Goal: Transaction & Acquisition: Purchase product/service

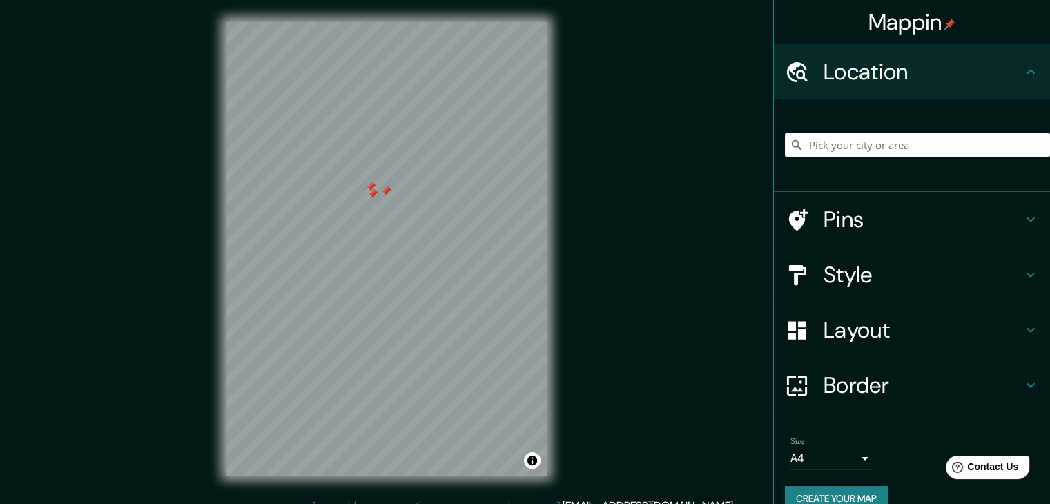
click at [385, 186] on div at bounding box center [386, 191] width 11 height 11
click at [373, 195] on div at bounding box center [372, 194] width 11 height 11
click at [369, 189] on div at bounding box center [370, 187] width 11 height 11
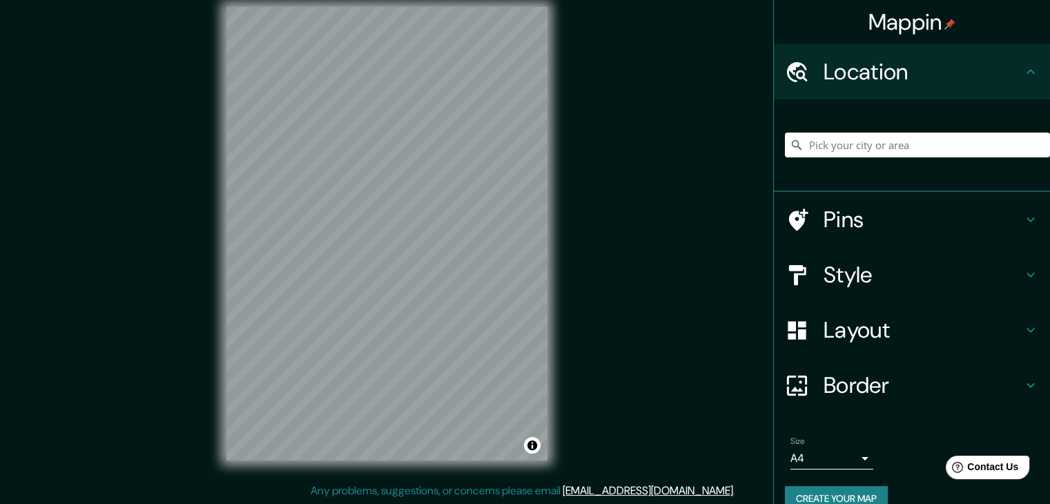
scroll to position [16, 0]
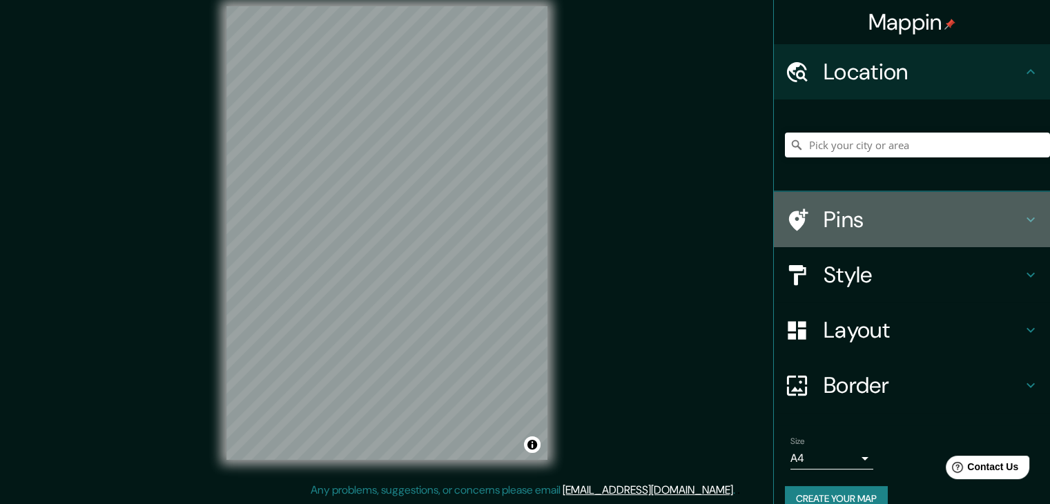
click at [861, 223] on h4 "Pins" at bounding box center [923, 220] width 199 height 28
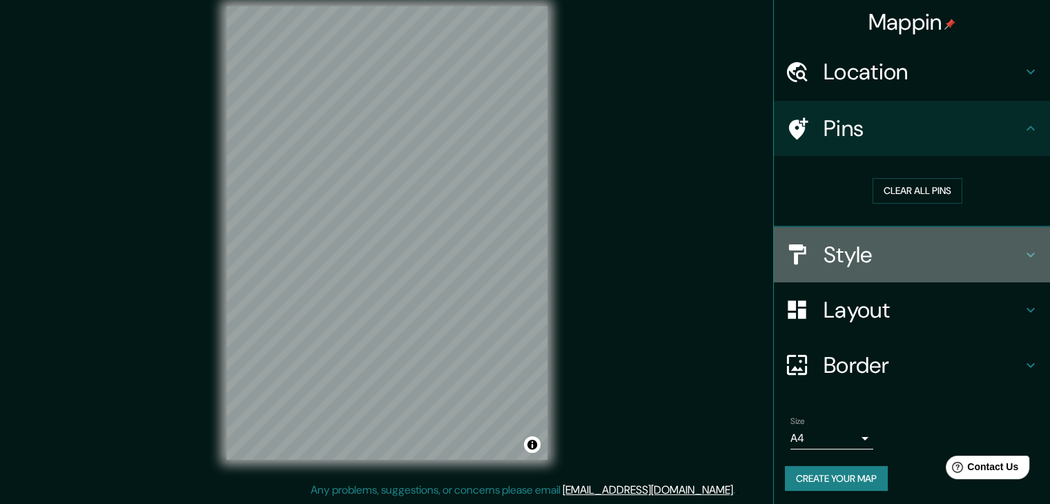
click at [1000, 249] on h4 "Style" at bounding box center [923, 255] width 199 height 28
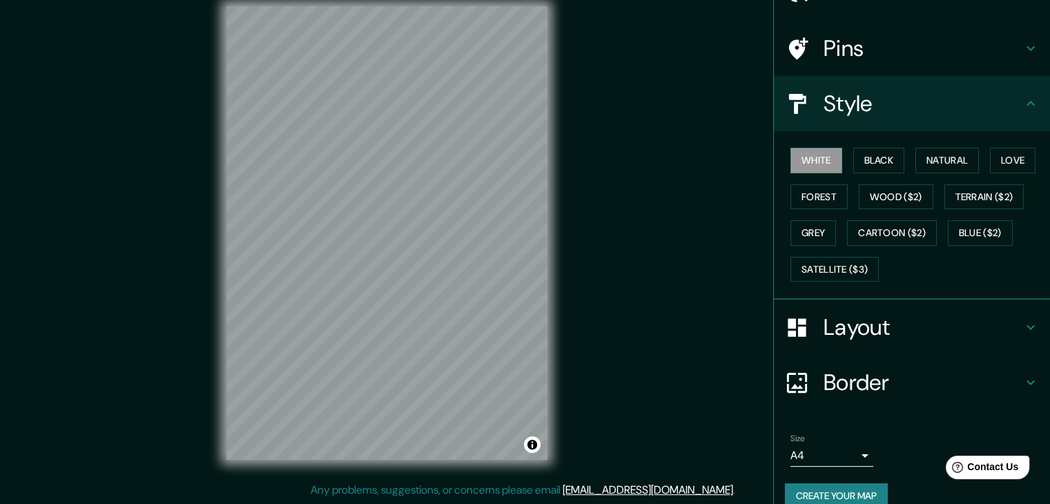
scroll to position [99, 0]
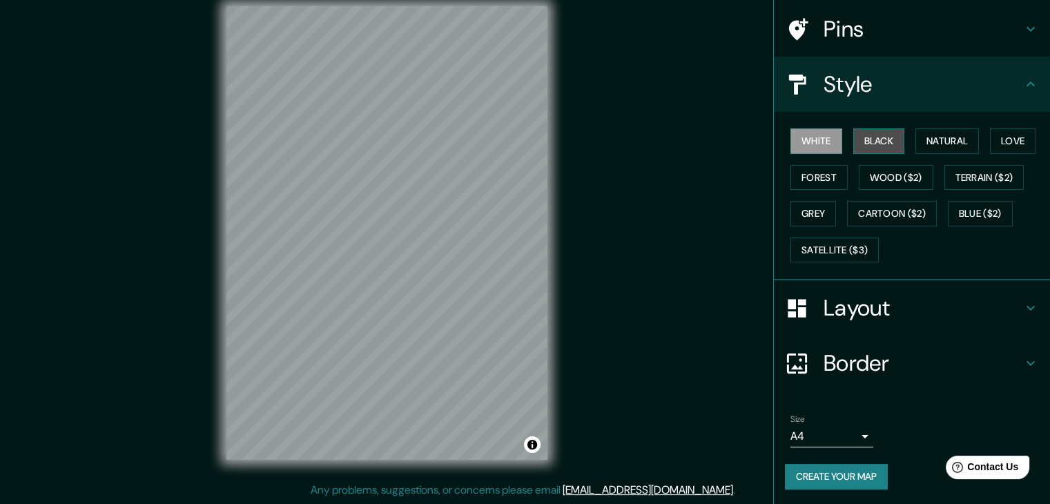
click at [864, 139] on button "Black" at bounding box center [880, 141] width 52 height 26
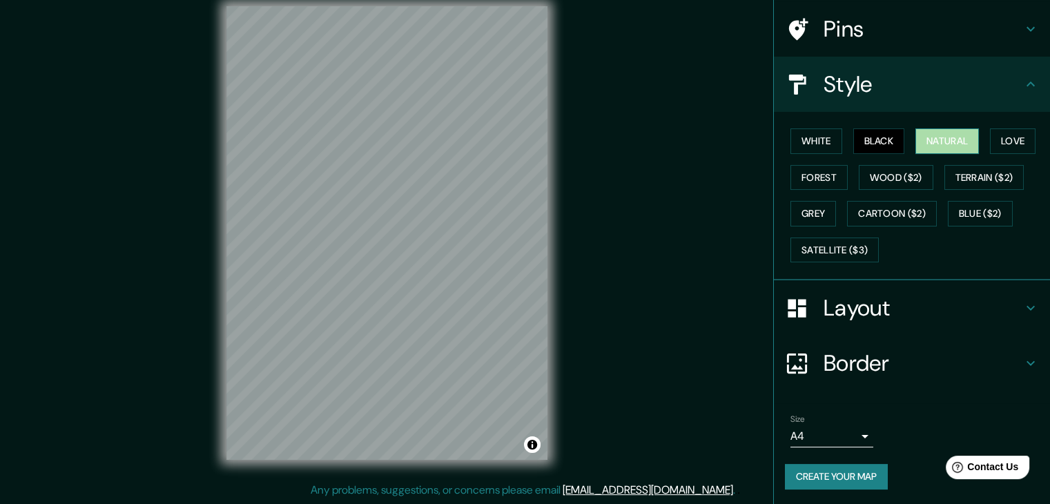
click at [916, 143] on button "Natural" at bounding box center [948, 141] width 64 height 26
click at [990, 142] on button "Love" at bounding box center [1013, 141] width 46 height 26
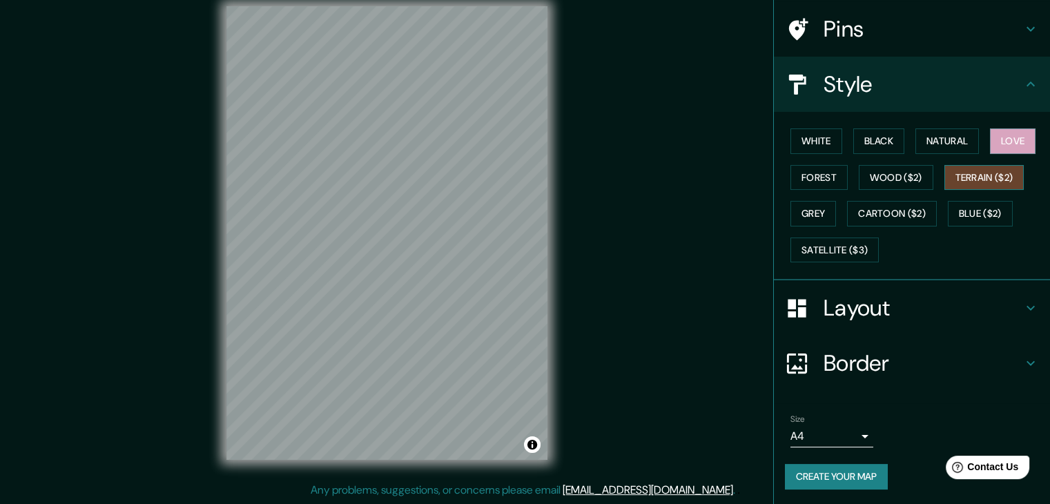
click at [966, 177] on button "Terrain ($2)" at bounding box center [985, 178] width 80 height 26
click at [873, 181] on button "Wood ($2)" at bounding box center [896, 178] width 75 height 26
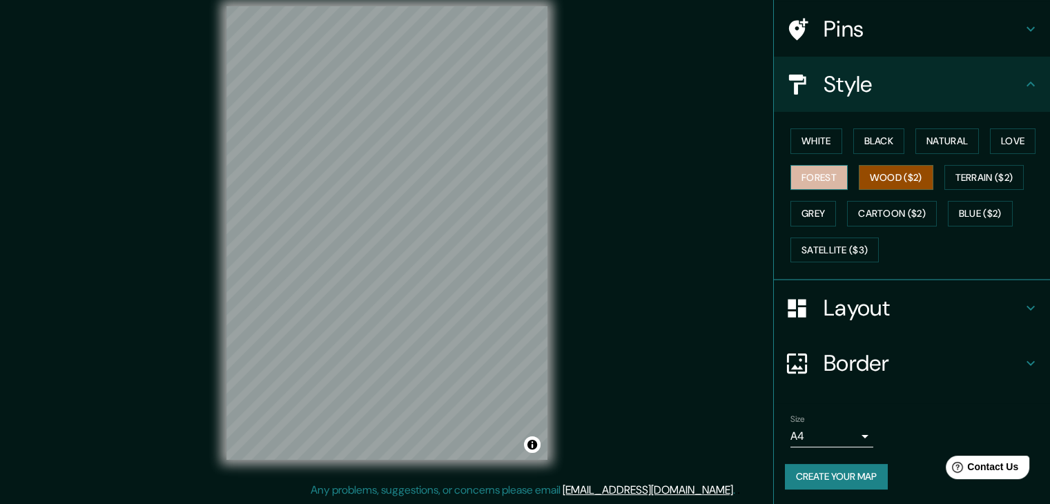
click at [801, 186] on button "Forest" at bounding box center [819, 178] width 57 height 26
click at [791, 217] on button "Grey" at bounding box center [814, 214] width 46 height 26
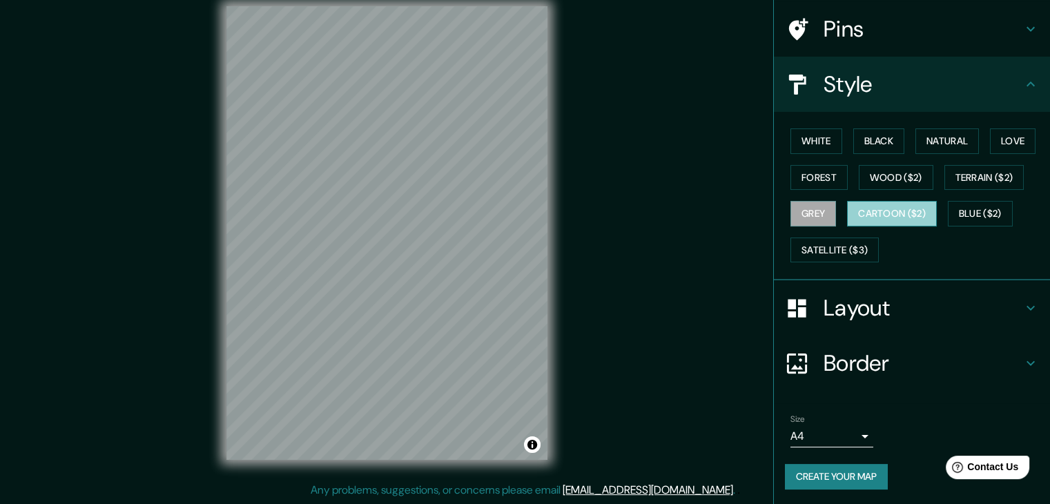
click at [875, 206] on button "Cartoon ($2)" at bounding box center [892, 214] width 90 height 26
click at [956, 202] on button "Blue ($2)" at bounding box center [980, 214] width 65 height 26
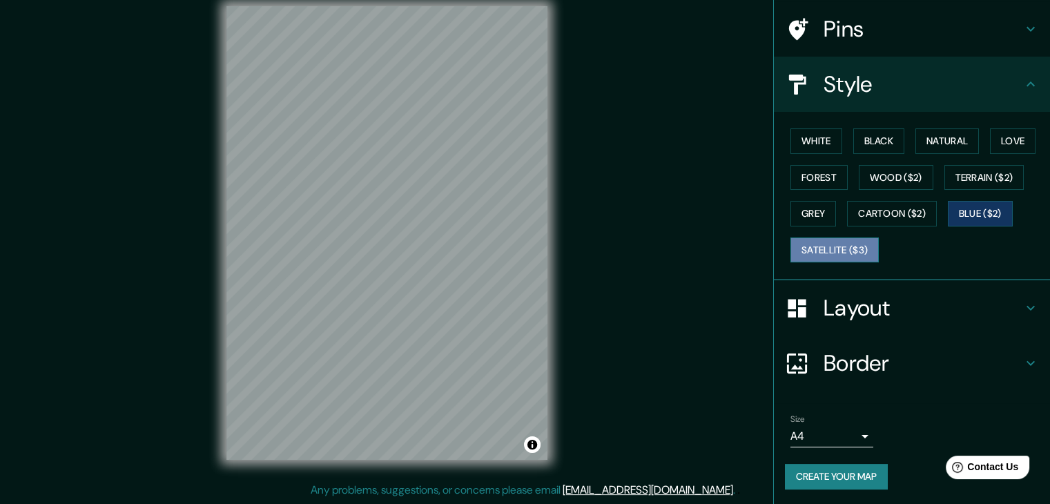
click at [815, 238] on button "Satellite ($3)" at bounding box center [835, 251] width 88 height 26
click at [448, 218] on div at bounding box center [447, 212] width 11 height 11
click at [423, 252] on div at bounding box center [428, 249] width 11 height 11
click at [937, 296] on h4 "Layout" at bounding box center [923, 308] width 199 height 28
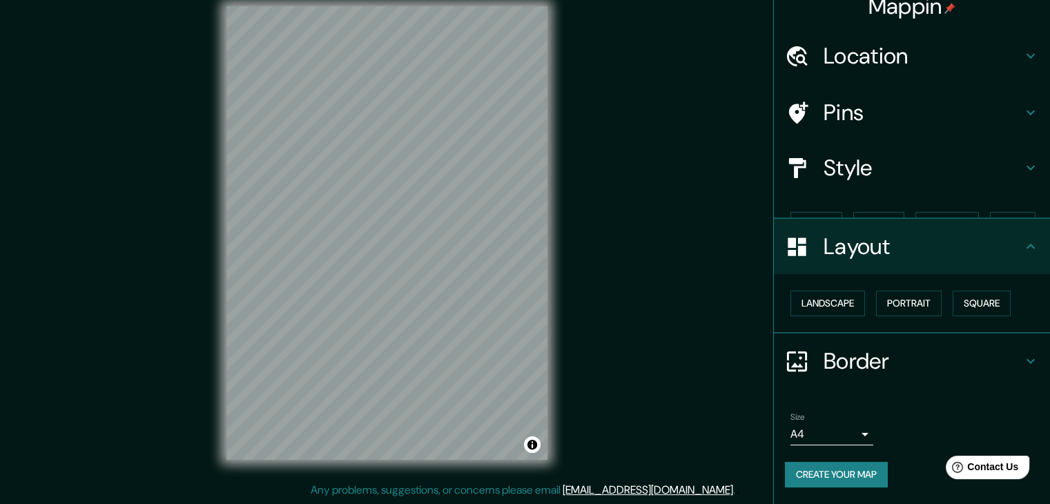
scroll to position [0, 0]
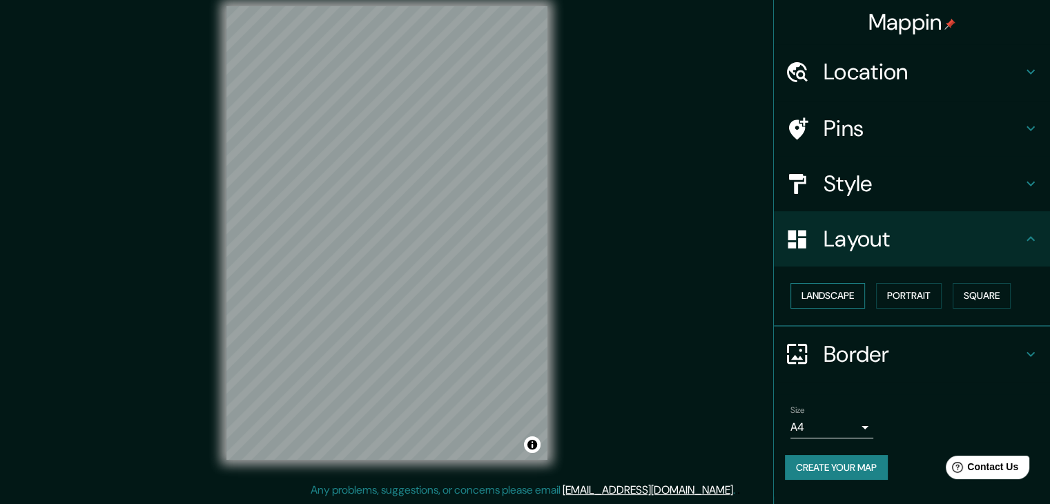
click at [849, 291] on button "Landscape" at bounding box center [828, 296] width 75 height 26
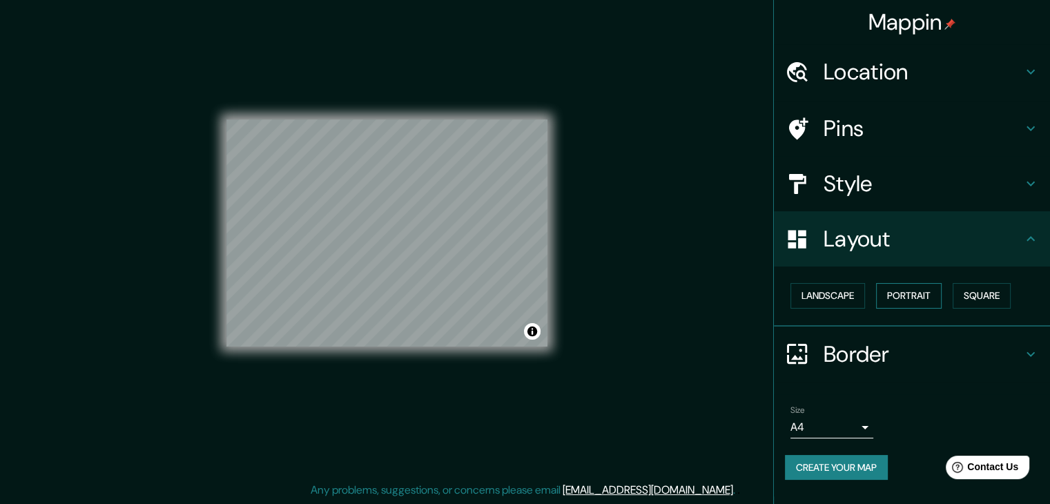
click at [906, 294] on button "Portrait" at bounding box center [909, 296] width 66 height 26
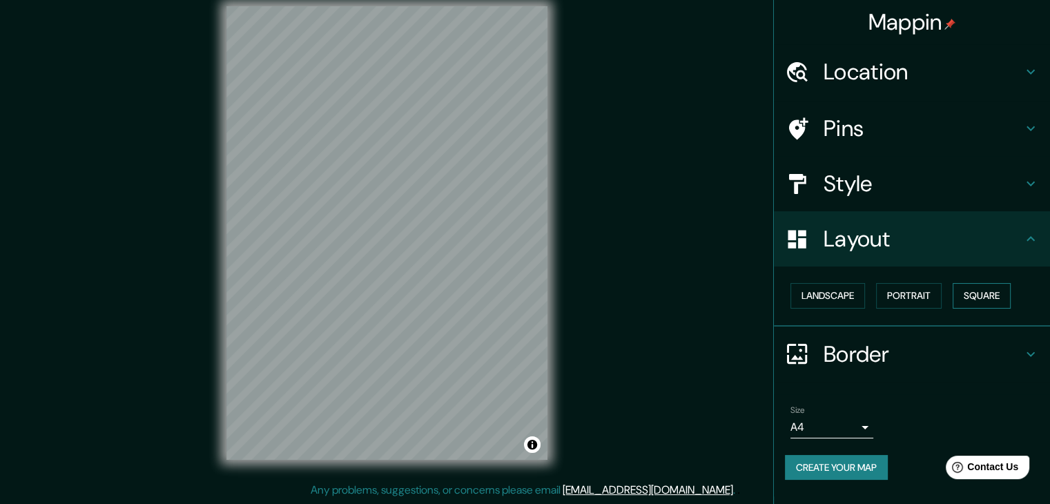
click at [975, 293] on button "Square" at bounding box center [982, 296] width 58 height 26
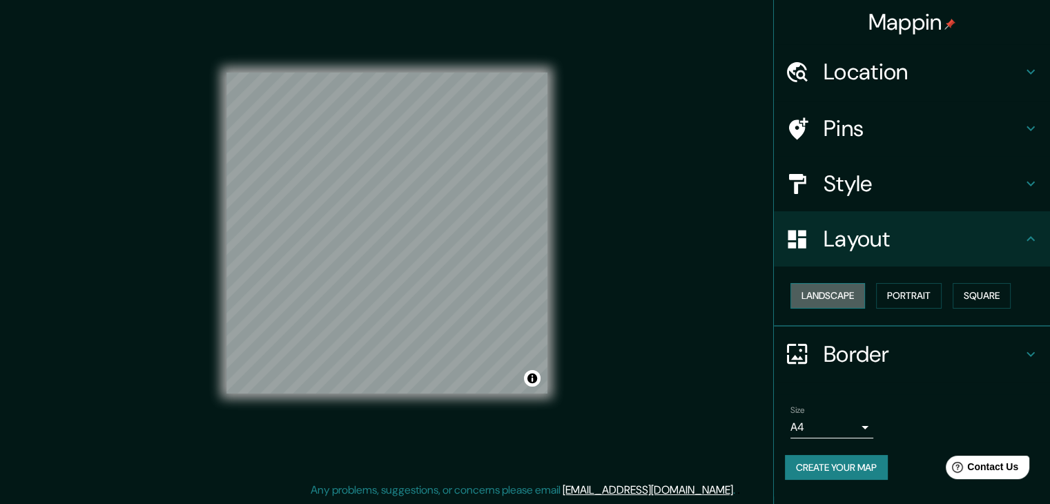
click at [828, 303] on button "Landscape" at bounding box center [828, 296] width 75 height 26
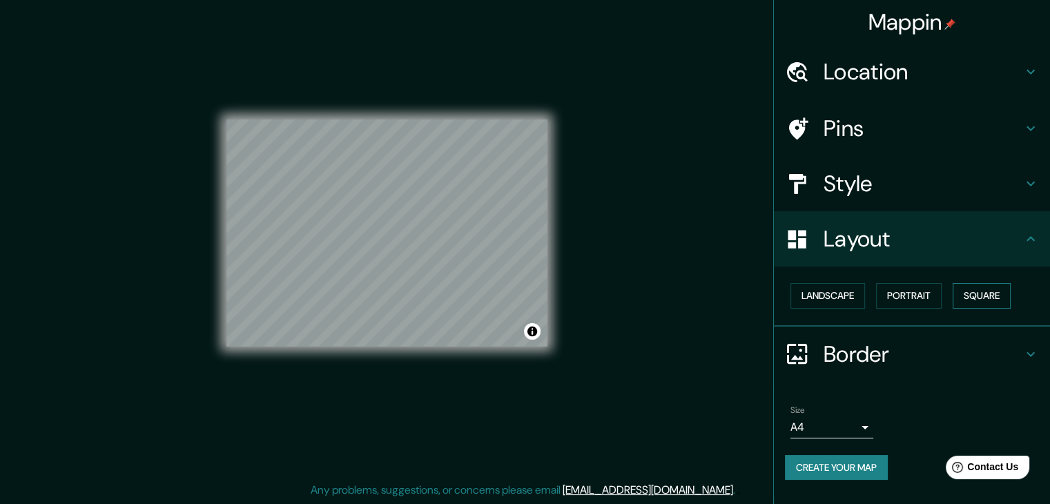
click at [1001, 302] on button "Square" at bounding box center [982, 296] width 58 height 26
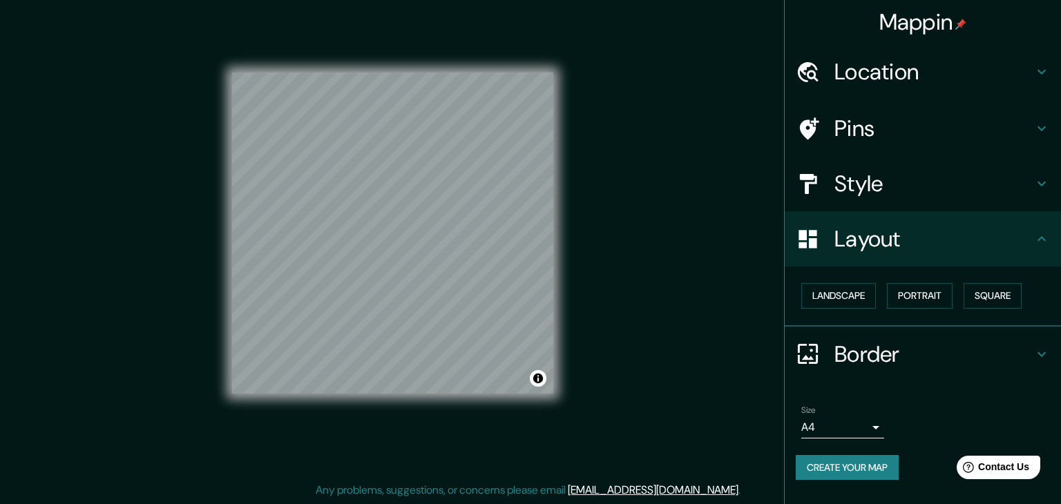
click at [830, 423] on body "Mappin Location Pins Style Layout Landscape Portrait Square Border Choose a bor…" at bounding box center [530, 236] width 1061 height 504
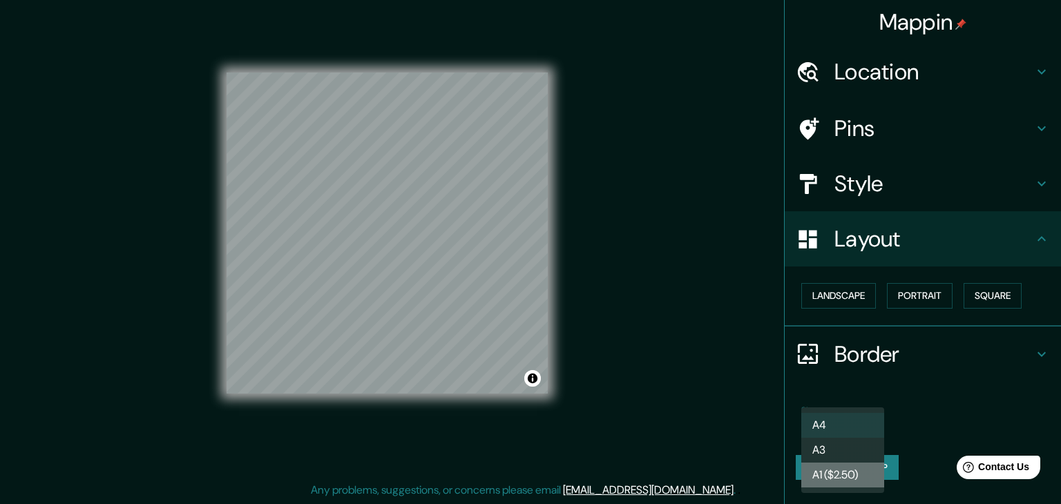
click at [823, 464] on li "A1 ($2.50)" at bounding box center [842, 475] width 83 height 25
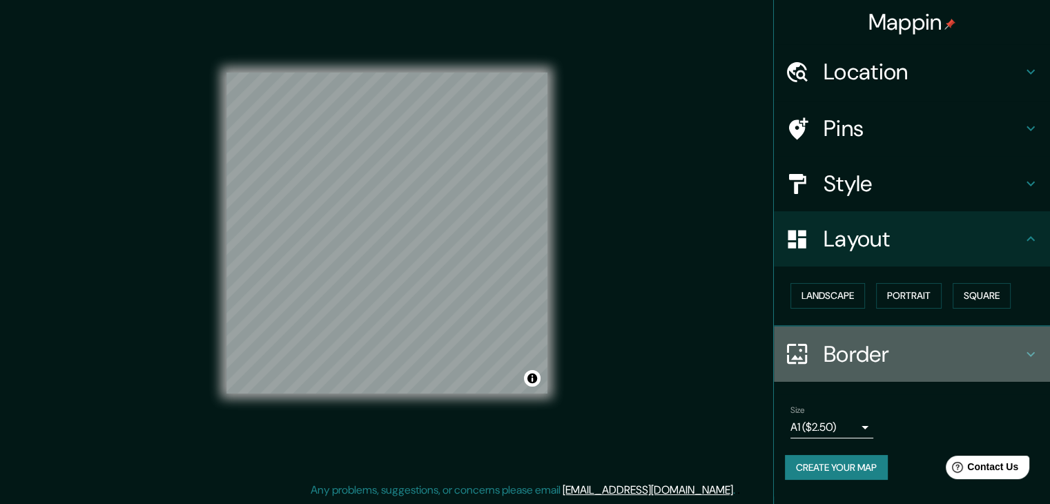
click at [940, 349] on h4 "Border" at bounding box center [923, 354] width 199 height 28
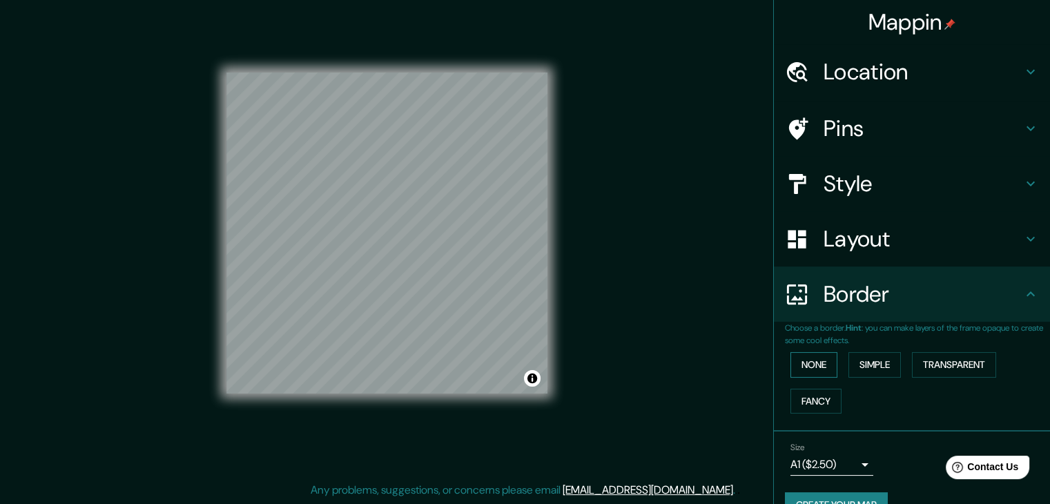
click at [791, 360] on button "None" at bounding box center [814, 365] width 47 height 26
click at [849, 361] on button "Simple" at bounding box center [875, 365] width 52 height 26
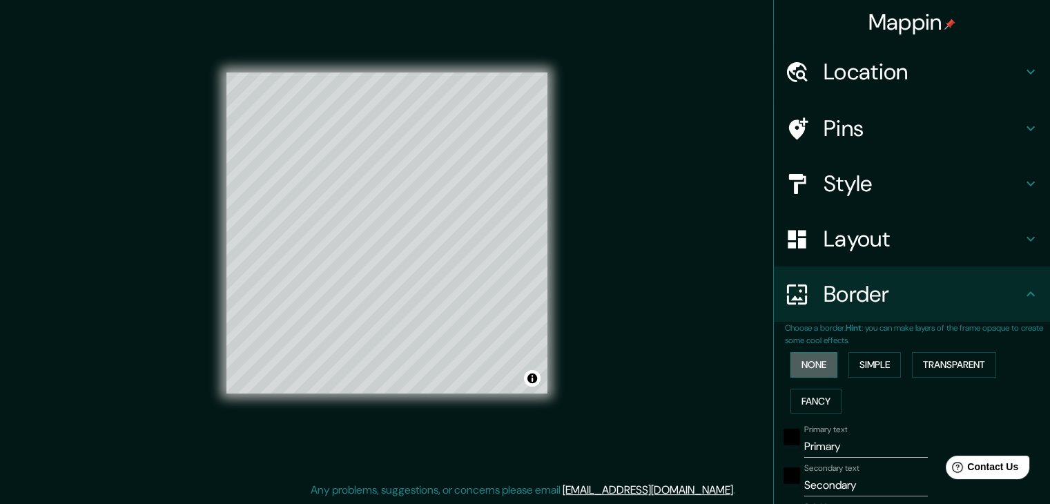
click at [811, 371] on button "None" at bounding box center [814, 365] width 47 height 26
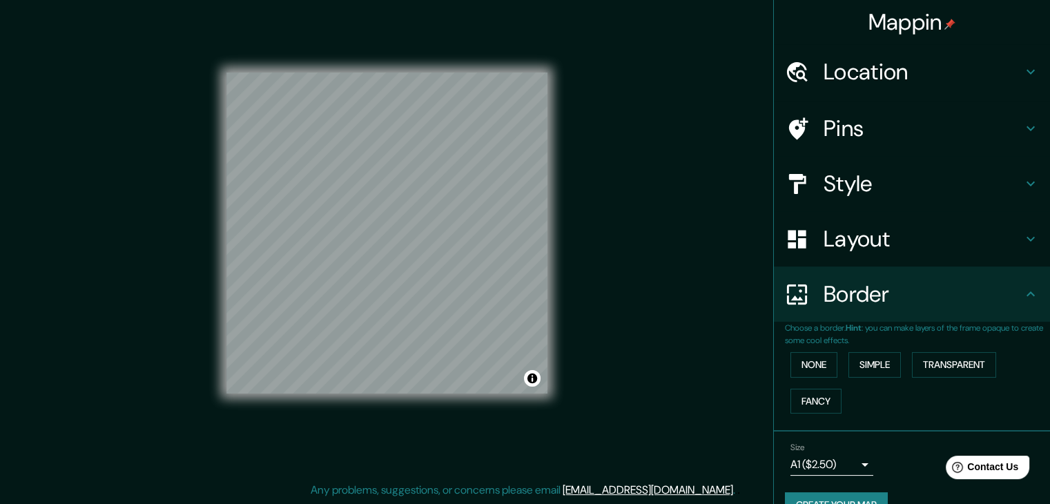
click at [812, 386] on div "None Simple Transparent Fancy" at bounding box center [917, 383] width 265 height 73
click at [811, 401] on button "Fancy" at bounding box center [816, 402] width 51 height 26
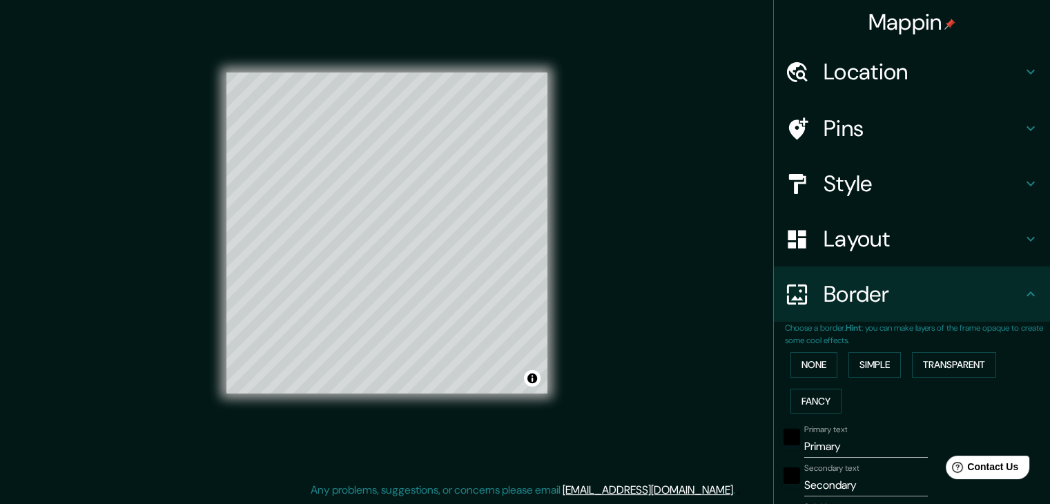
click at [955, 376] on div "None Simple Transparent Fancy" at bounding box center [917, 383] width 265 height 73
click at [950, 365] on button "Transparent" at bounding box center [954, 365] width 84 height 26
drag, startPoint x: 777, startPoint y: 361, endPoint x: 796, endPoint y: 360, distance: 18.7
click at [785, 360] on div "None Simple Transparent Fancy" at bounding box center [917, 383] width 265 height 73
click at [796, 360] on button "None" at bounding box center [814, 365] width 47 height 26
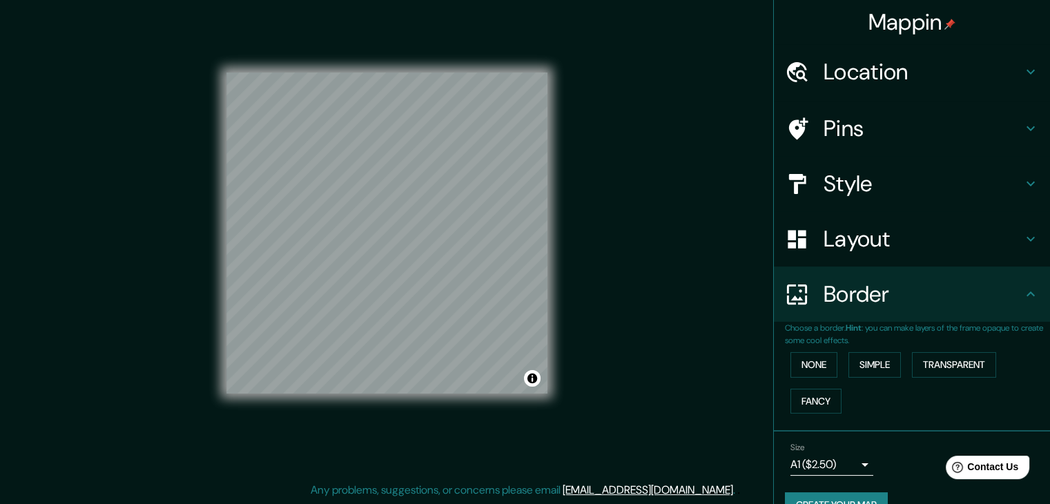
click at [912, 202] on div "Style" at bounding box center [912, 183] width 276 height 55
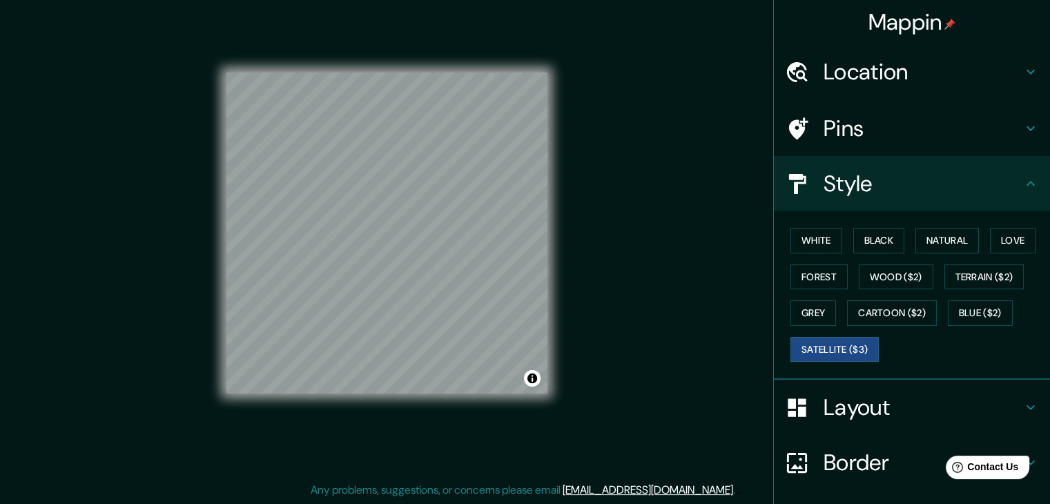
click at [921, 122] on h4 "Pins" at bounding box center [923, 129] width 199 height 28
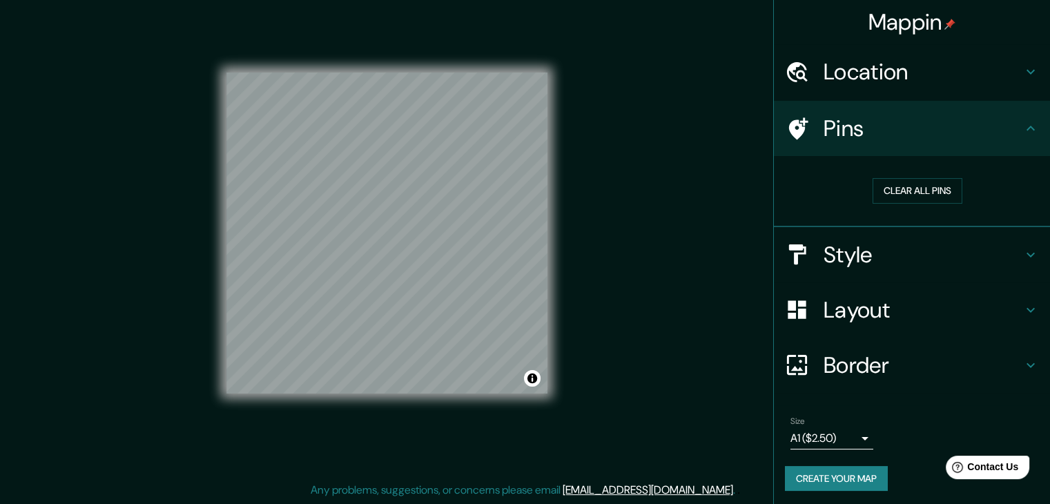
drag, startPoint x: 1009, startPoint y: 124, endPoint x: 965, endPoint y: 88, distance: 56.9
click at [1009, 124] on h4 "Pins" at bounding box center [923, 129] width 199 height 28
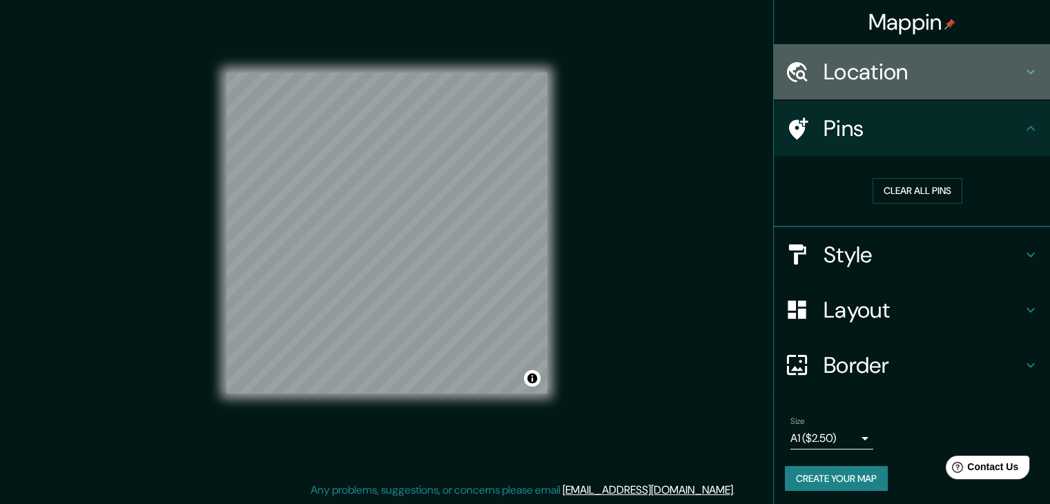
click at [967, 67] on h4 "Location" at bounding box center [923, 72] width 199 height 28
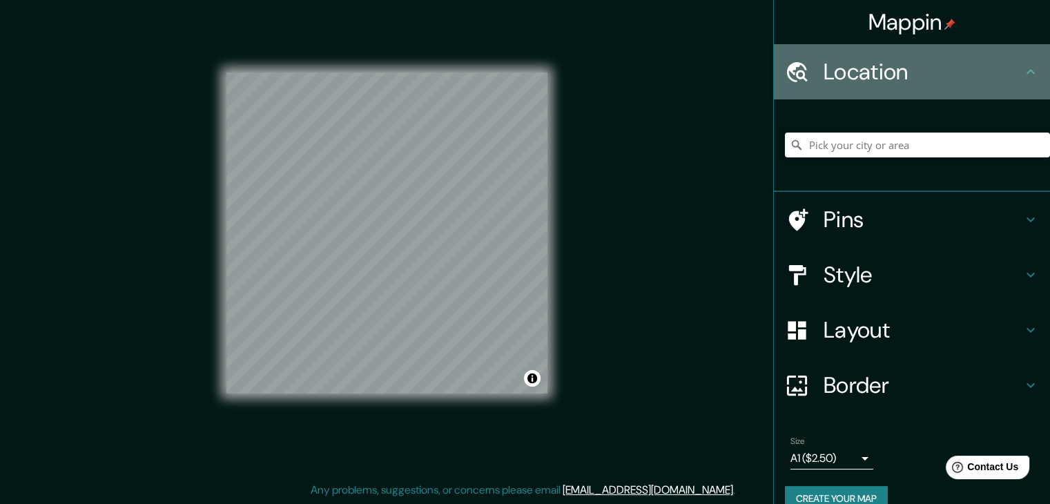
click at [961, 61] on h4 "Location" at bounding box center [923, 72] width 199 height 28
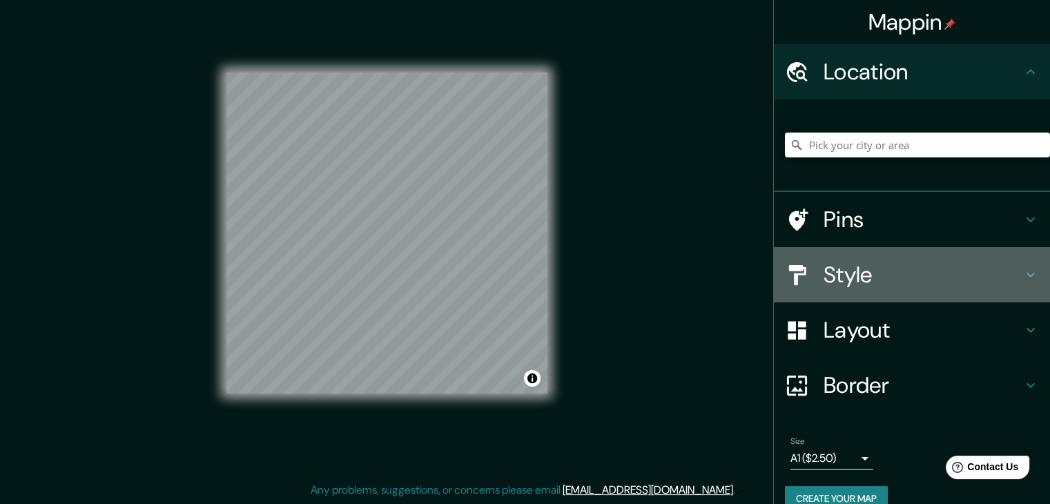
click at [877, 282] on h4 "Style" at bounding box center [923, 275] width 199 height 28
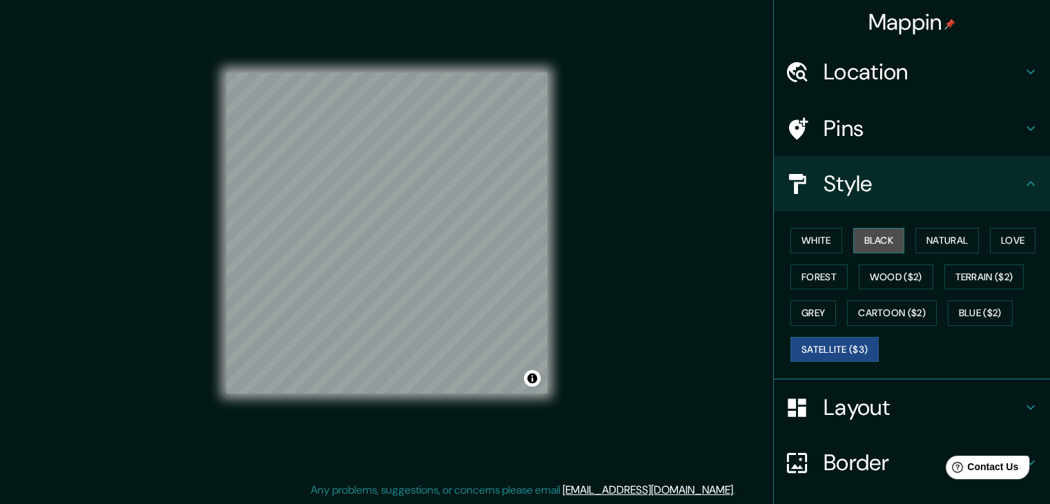
click at [870, 237] on button "Black" at bounding box center [880, 241] width 52 height 26
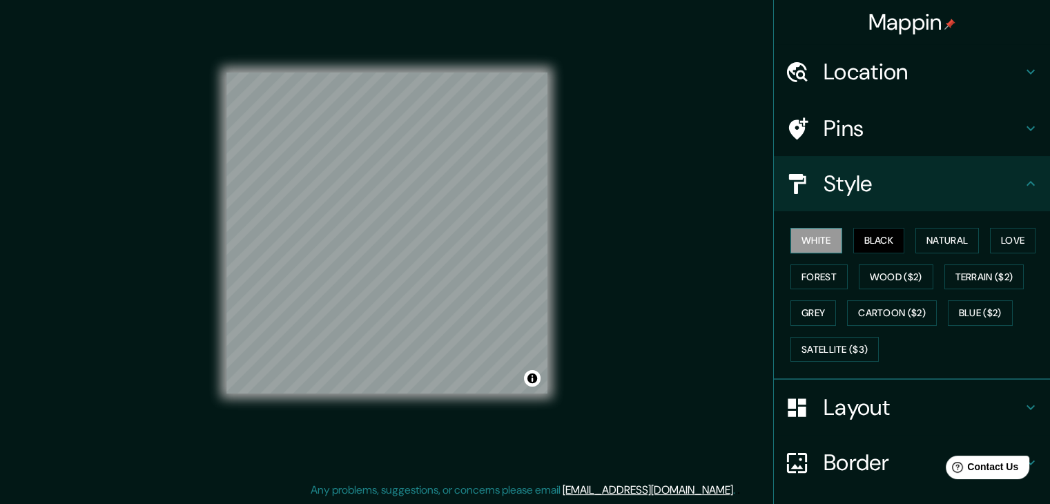
click at [817, 247] on button "White" at bounding box center [817, 241] width 52 height 26
click at [552, 231] on div "© Mapbox © OpenStreetMap Improve this map" at bounding box center [386, 233] width 365 height 498
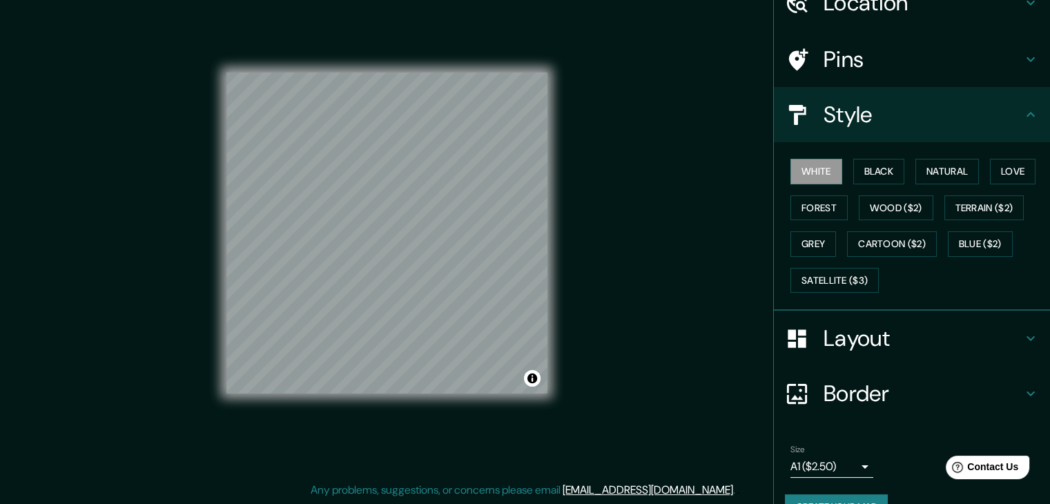
click at [865, 345] on h4 "Layout" at bounding box center [923, 339] width 199 height 28
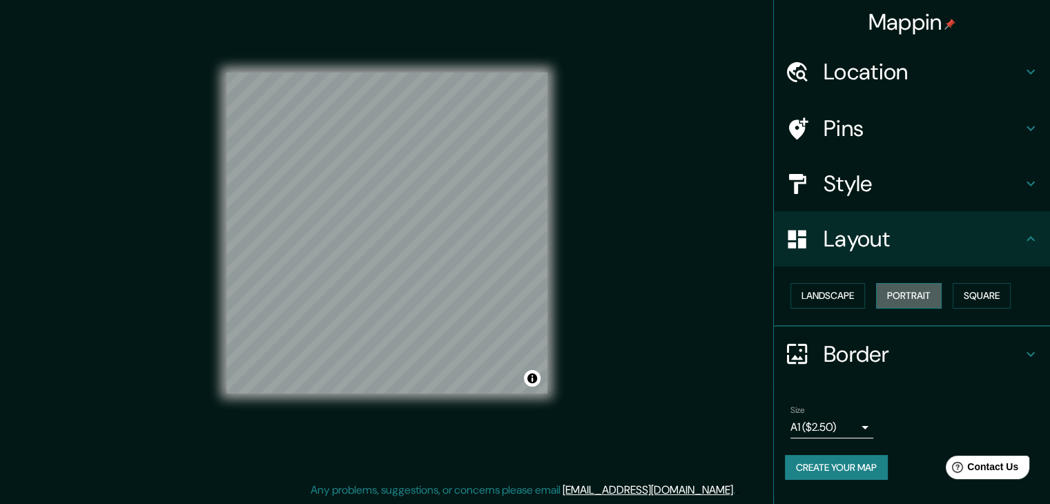
drag, startPoint x: 898, startPoint y: 292, endPoint x: 883, endPoint y: 296, distance: 15.7
click at [883, 296] on button "Portrait" at bounding box center [909, 296] width 66 height 26
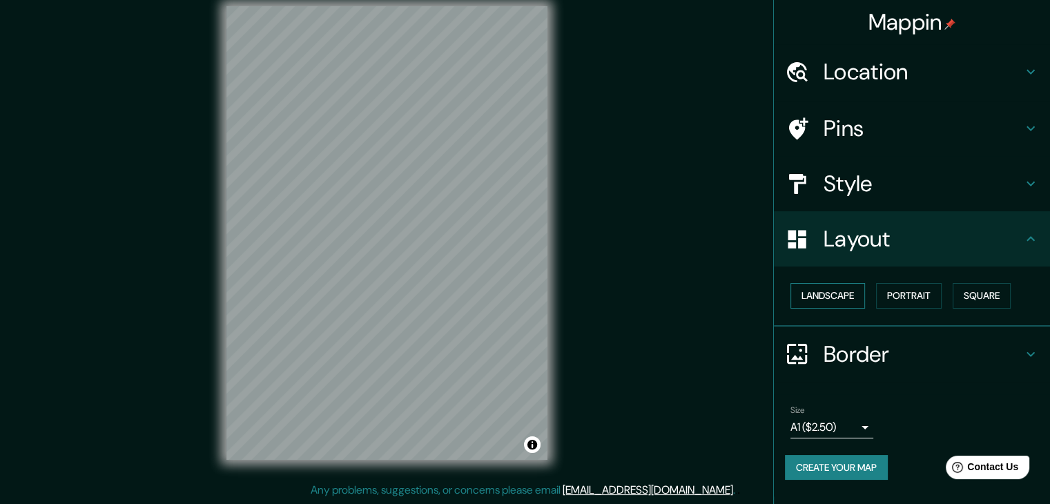
click at [847, 291] on button "Landscape" at bounding box center [828, 296] width 75 height 26
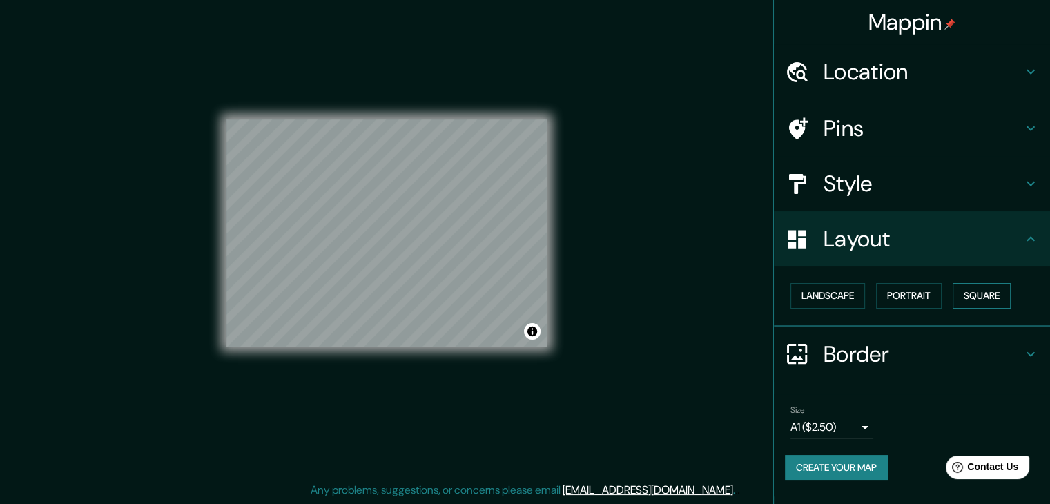
click at [990, 284] on button "Square" at bounding box center [982, 296] width 58 height 26
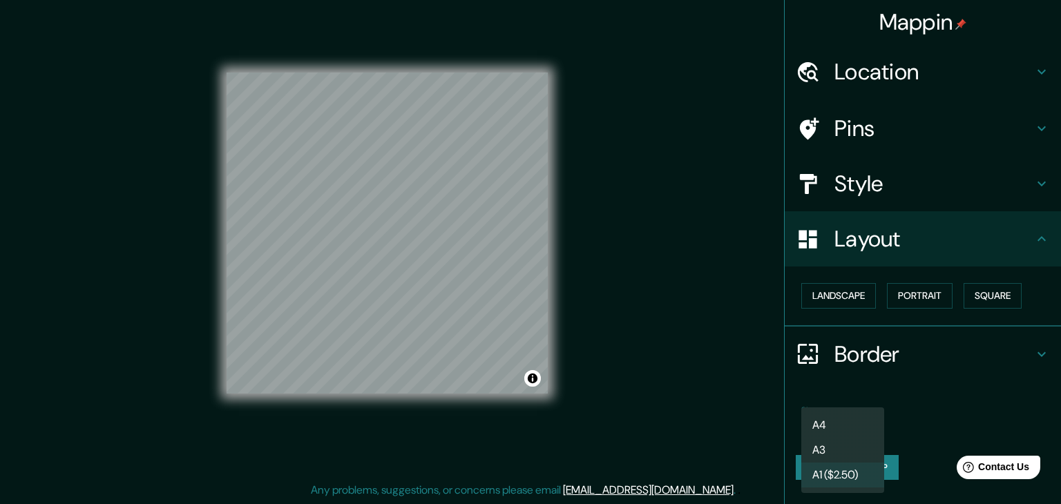
click at [853, 421] on body "Mappin Location Pins Style Layout Landscape Portrait Square Border Choose a bor…" at bounding box center [530, 236] width 1061 height 504
click at [824, 425] on li "A4" at bounding box center [842, 425] width 83 height 25
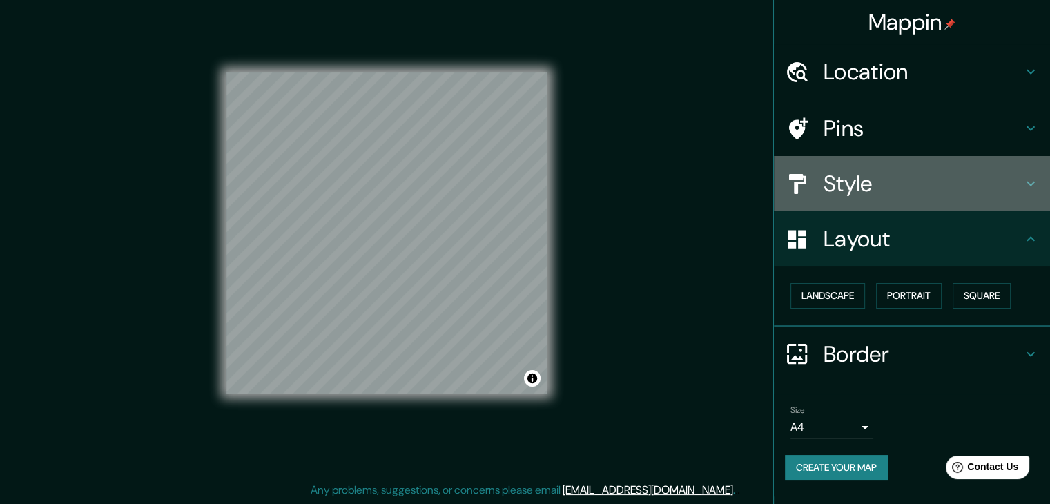
click at [935, 204] on div "Style" at bounding box center [912, 183] width 276 height 55
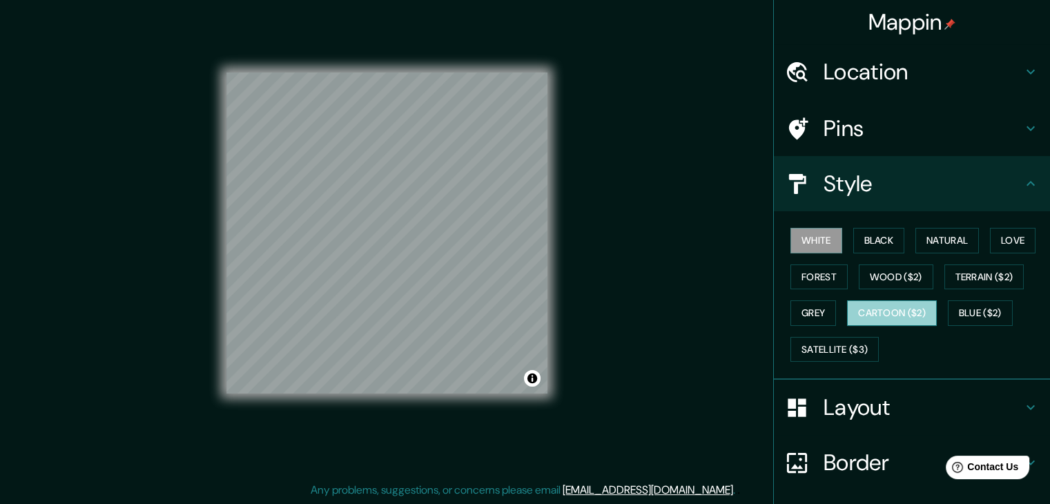
click at [900, 300] on button "Cartoon ($2)" at bounding box center [892, 313] width 90 height 26
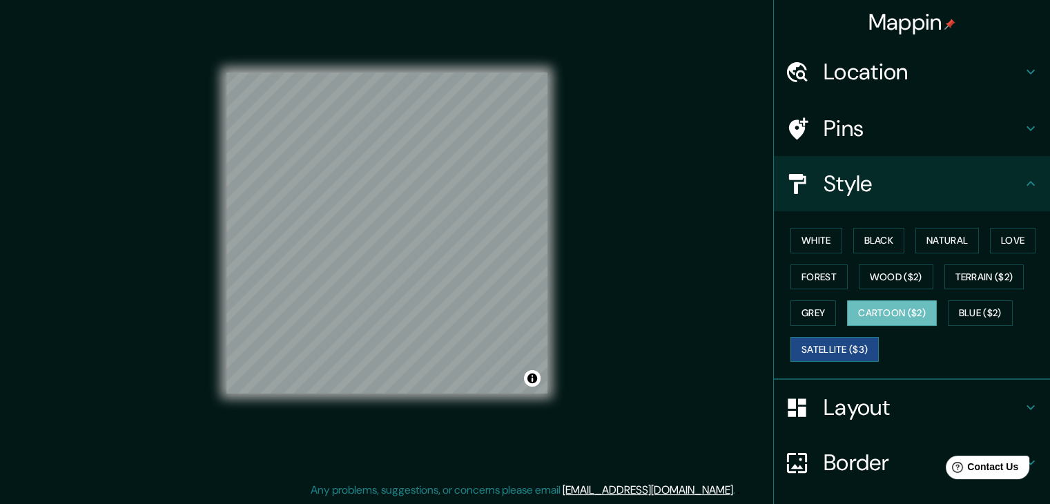
click at [843, 354] on button "Satellite ($3)" at bounding box center [835, 350] width 88 height 26
click at [823, 316] on button "Grey" at bounding box center [814, 313] width 46 height 26
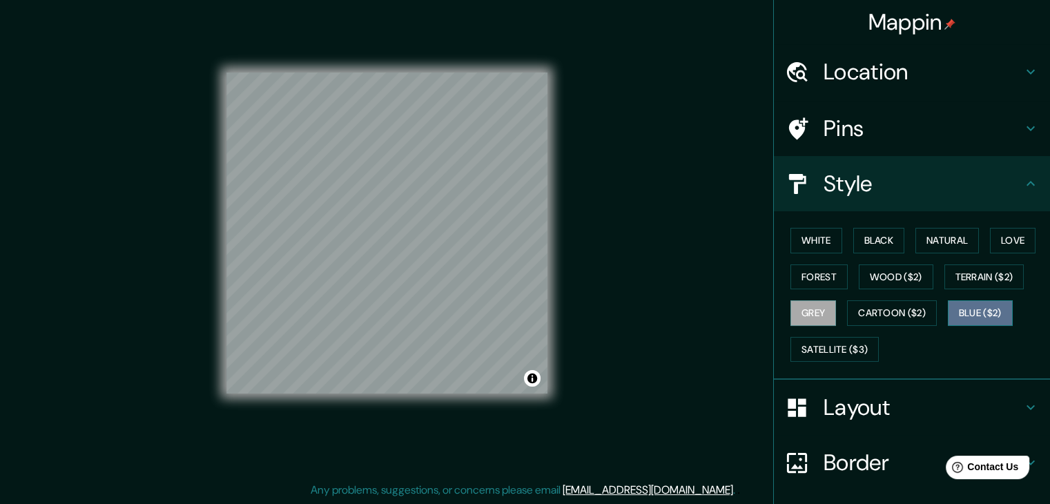
click at [951, 321] on button "Blue ($2)" at bounding box center [980, 313] width 65 height 26
click at [996, 280] on button "Terrain ($2)" at bounding box center [985, 278] width 80 height 26
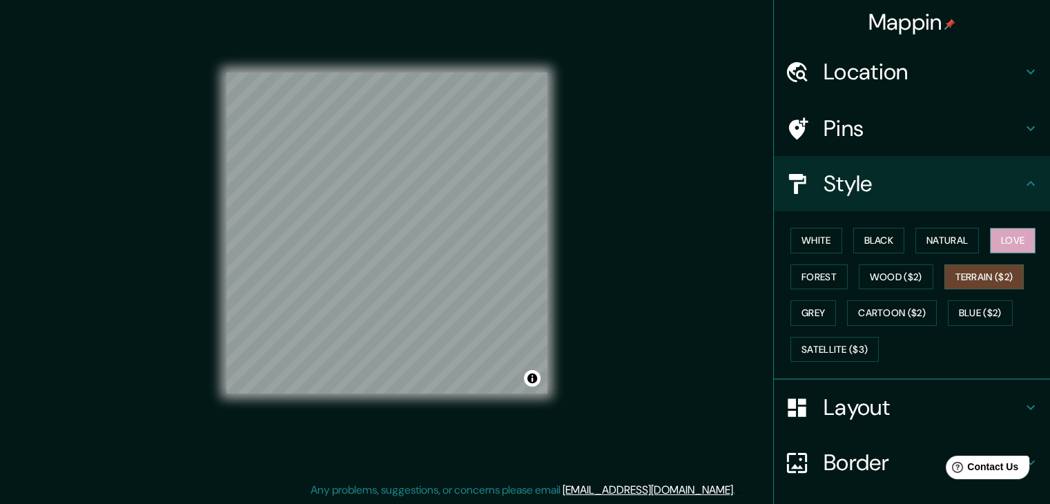
click at [1006, 249] on button "Love" at bounding box center [1013, 241] width 46 height 26
drag, startPoint x: 946, startPoint y: 239, endPoint x: 928, endPoint y: 241, distance: 18.1
click at [945, 239] on button "Natural" at bounding box center [948, 241] width 64 height 26
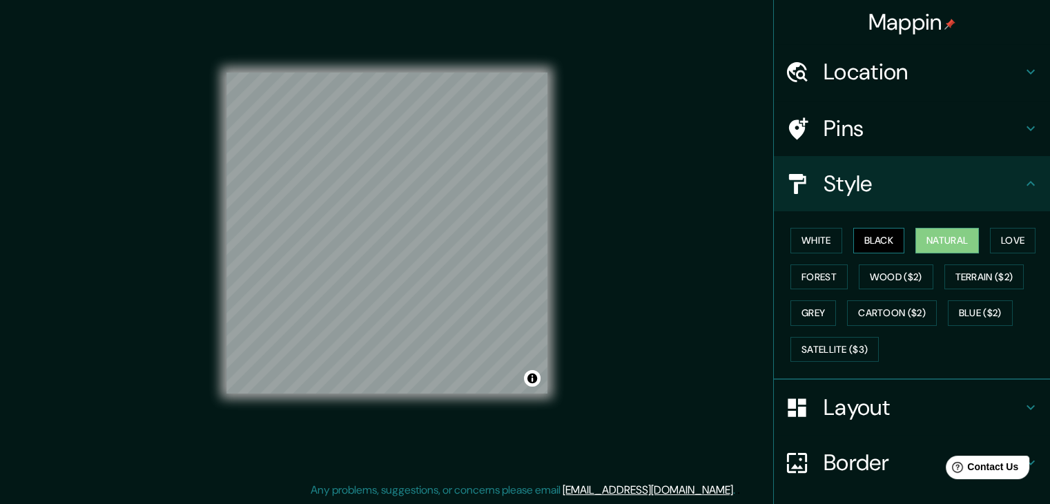
click at [872, 233] on button "Black" at bounding box center [880, 241] width 52 height 26
drag, startPoint x: 809, startPoint y: 244, endPoint x: 729, endPoint y: 252, distance: 80.5
click at [809, 244] on button "White" at bounding box center [817, 241] width 52 height 26
click at [503, 219] on div at bounding box center [499, 216] width 11 height 11
click at [528, 247] on div at bounding box center [533, 242] width 11 height 11
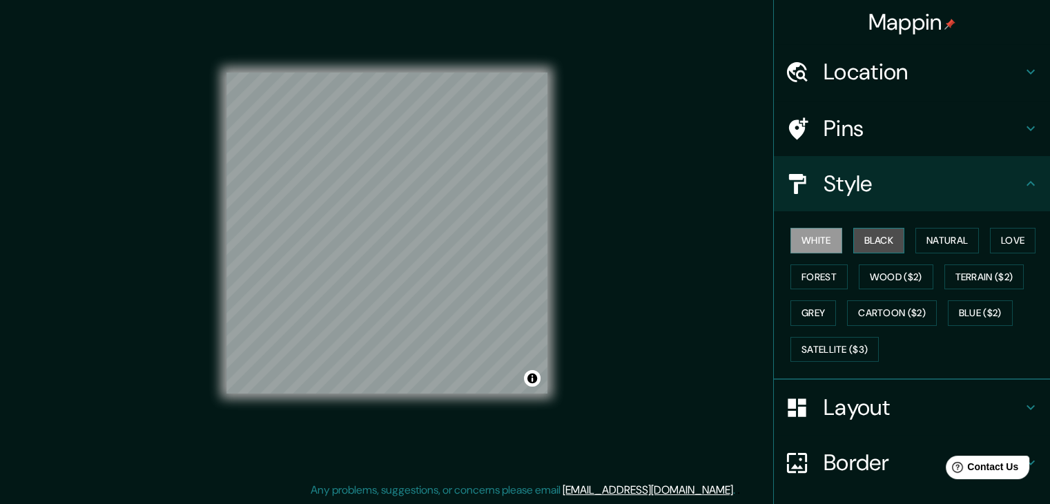
click at [875, 244] on button "Black" at bounding box center [880, 241] width 52 height 26
click at [840, 404] on h4 "Layout" at bounding box center [923, 408] width 199 height 28
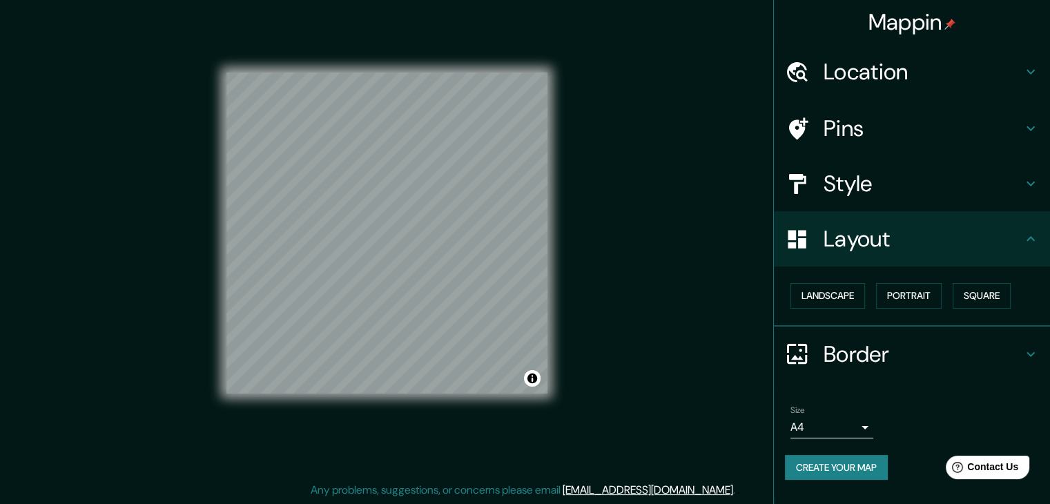
scroll to position [16, 0]
click at [851, 305] on button "Landscape" at bounding box center [828, 296] width 75 height 26
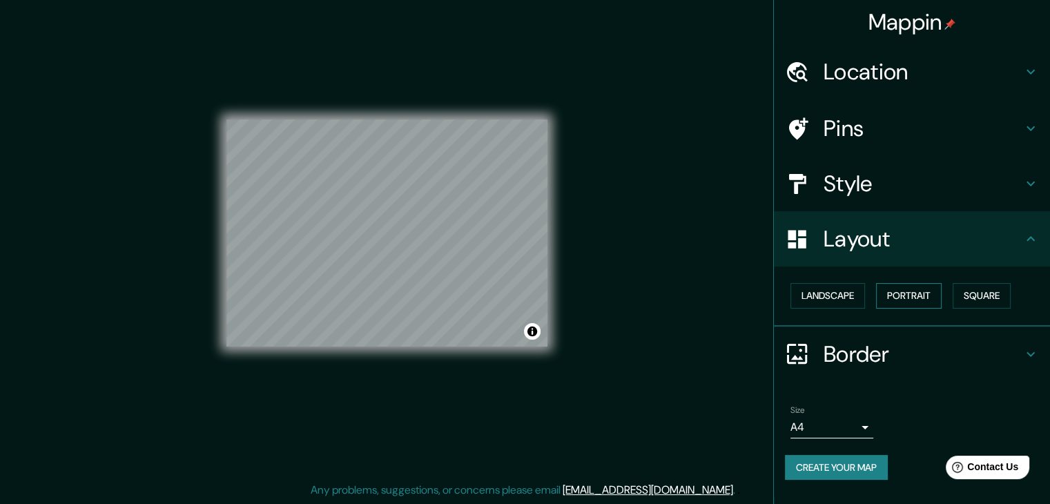
click at [903, 297] on button "Portrait" at bounding box center [909, 296] width 66 height 26
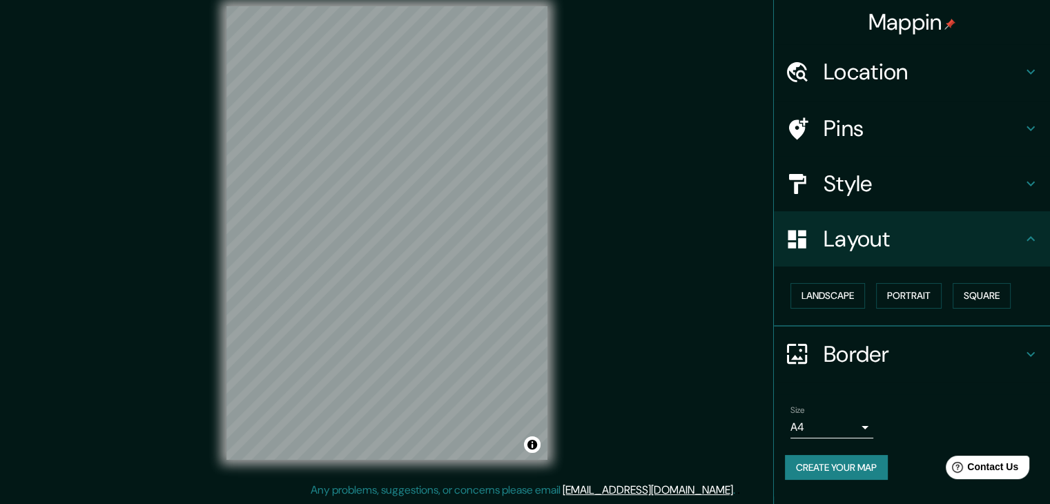
click at [954, 360] on h4 "Border" at bounding box center [923, 354] width 199 height 28
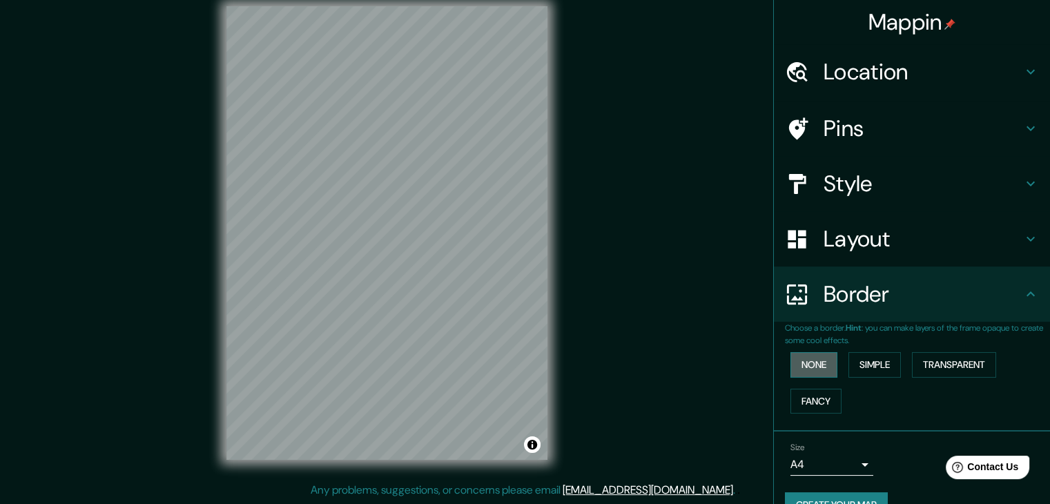
click at [825, 365] on button "None" at bounding box center [814, 365] width 47 height 26
click at [859, 368] on button "Simple" at bounding box center [875, 365] width 52 height 26
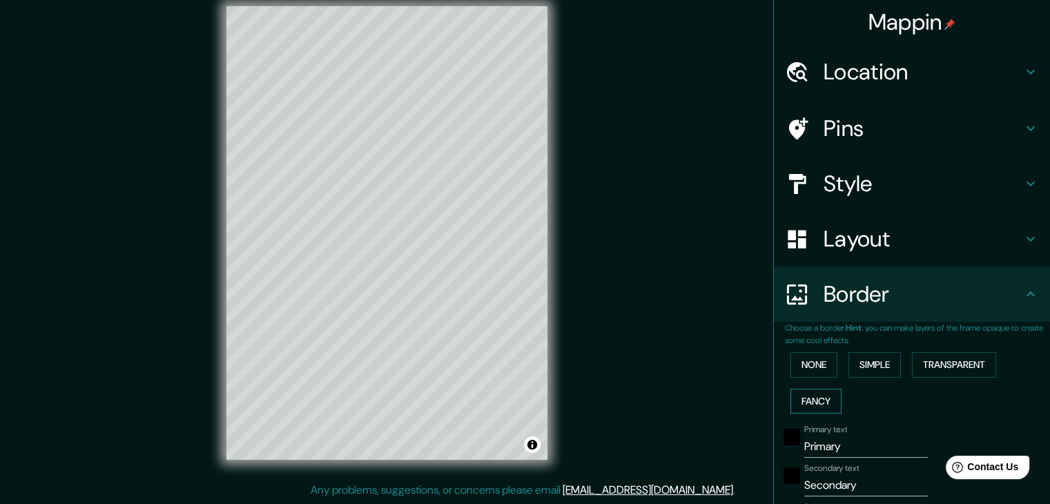
click at [809, 398] on button "Fancy" at bounding box center [816, 402] width 51 height 26
type input "37"
type input "19"
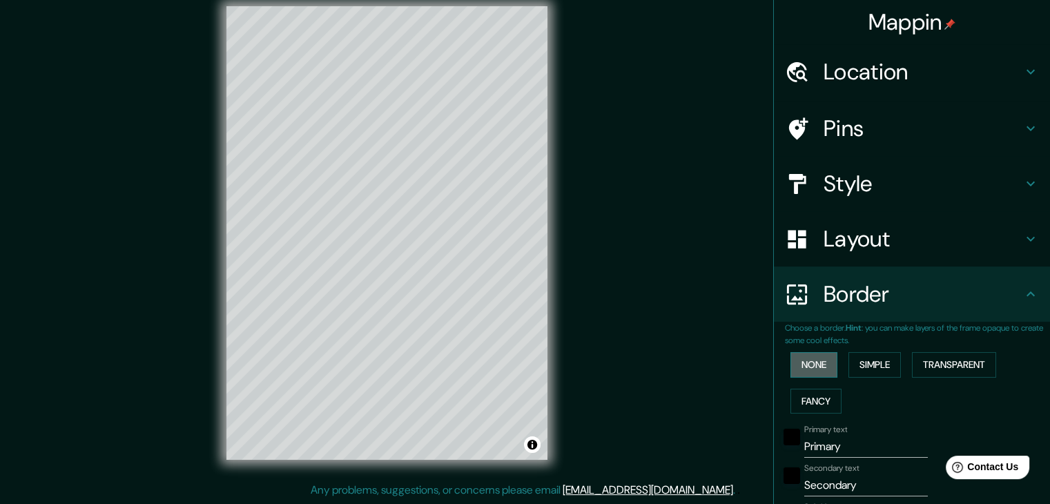
click at [805, 352] on button "None" at bounding box center [814, 365] width 47 height 26
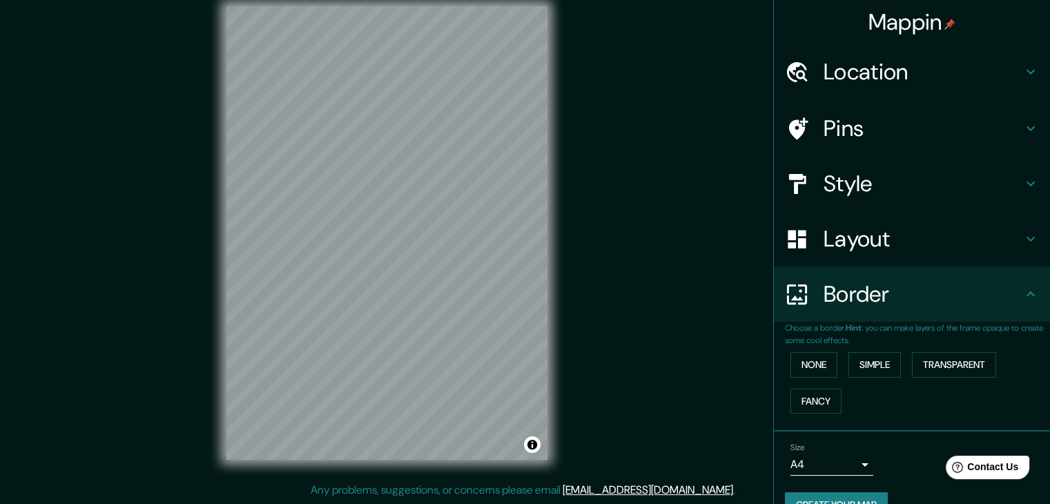
scroll to position [0, 0]
click at [918, 76] on h4 "Location" at bounding box center [923, 72] width 199 height 28
